Goal: Information Seeking & Learning: Learn about a topic

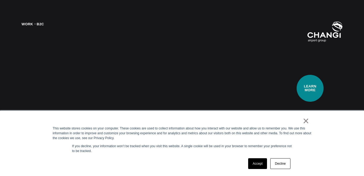
scroll to position [743, 0]
drag, startPoint x: 307, startPoint y: 120, endPoint x: 345, endPoint y: 108, distance: 40.1
click at [307, 120] on link "×" at bounding box center [306, 120] width 6 height 5
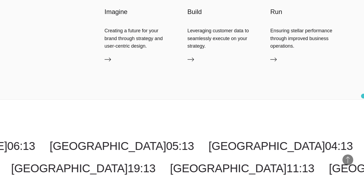
scroll to position [1329, 0]
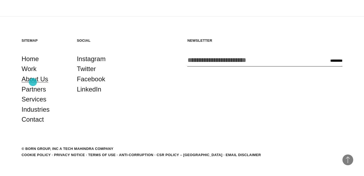
click at [33, 82] on link "About Us" at bounding box center [35, 79] width 27 height 10
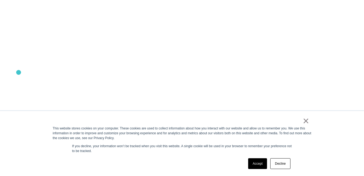
scroll to position [258, 0]
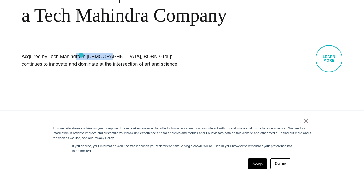
drag, startPoint x: 48, startPoint y: 55, endPoint x: 81, endPoint y: 55, distance: 33.1
click at [81, 55] on h1 "Acquired by Tech Mahindra in [DEMOGRAPHIC_DATA], BORN Group continues to innova…" at bounding box center [103, 60] width 162 height 15
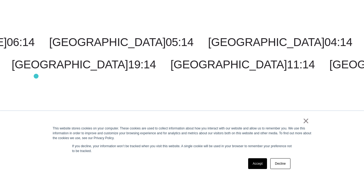
scroll to position [1757, 0]
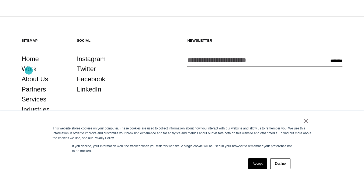
click at [29, 71] on link "Work" at bounding box center [29, 69] width 15 height 10
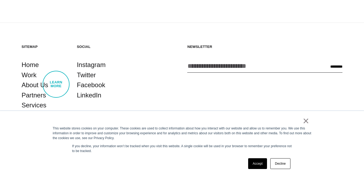
scroll to position [1600, 0]
